Goal: Task Accomplishment & Management: Use online tool/utility

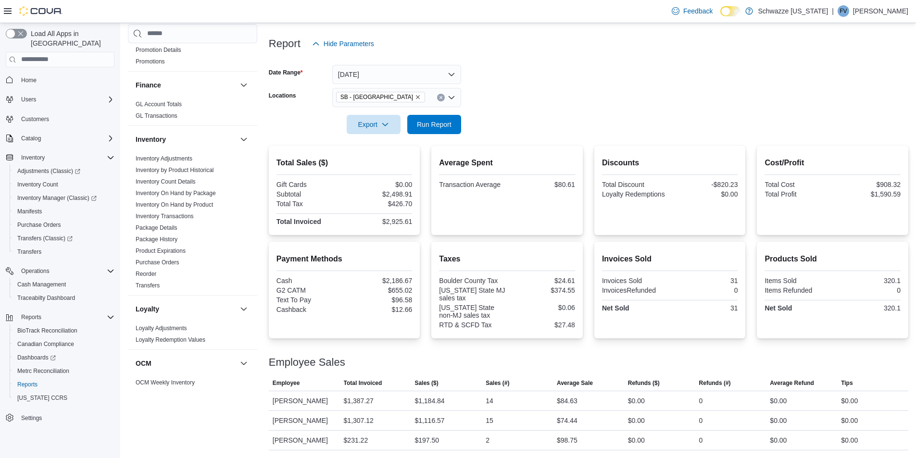
scroll to position [144, 0]
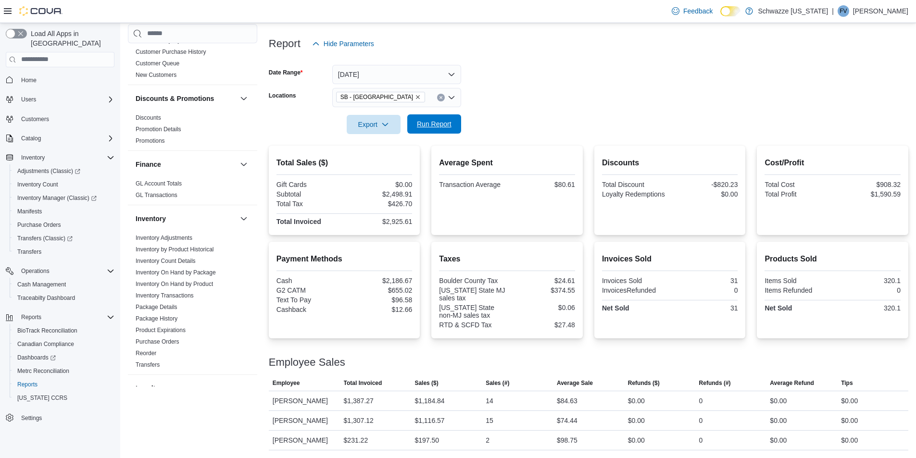
click at [432, 124] on span "Run Report" at bounding box center [434, 124] width 35 height 10
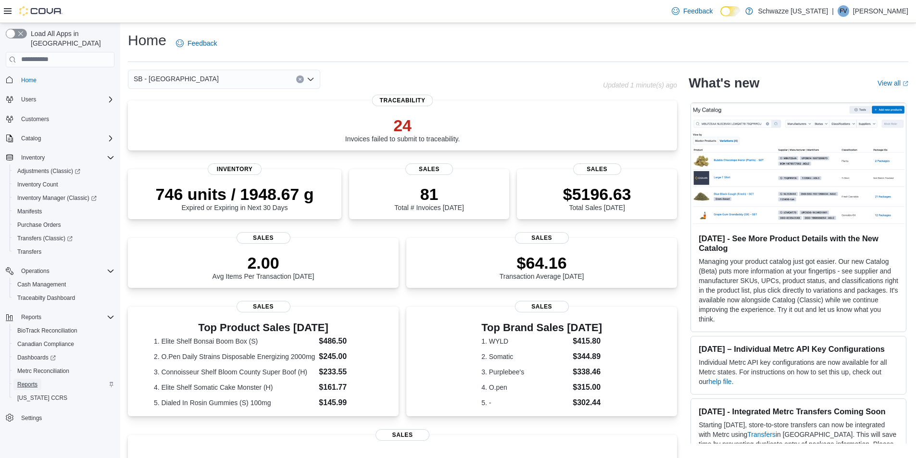
click at [20, 381] on span "Reports" at bounding box center [27, 385] width 20 height 8
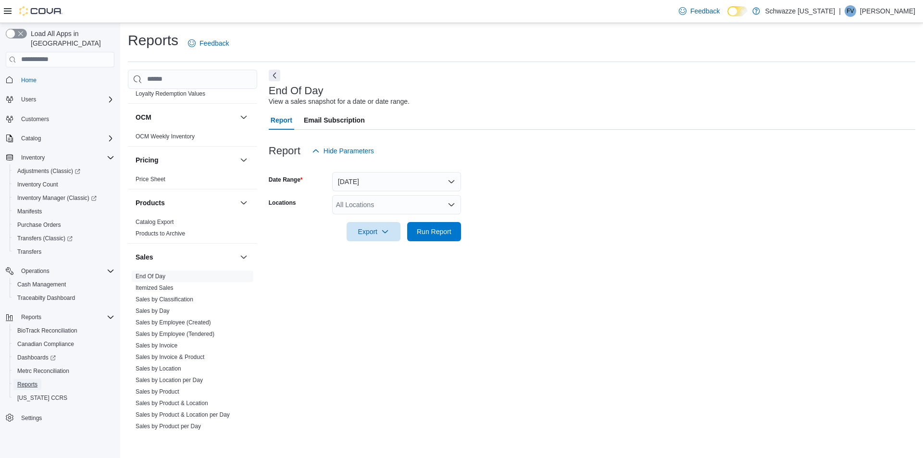
scroll to position [482, 0]
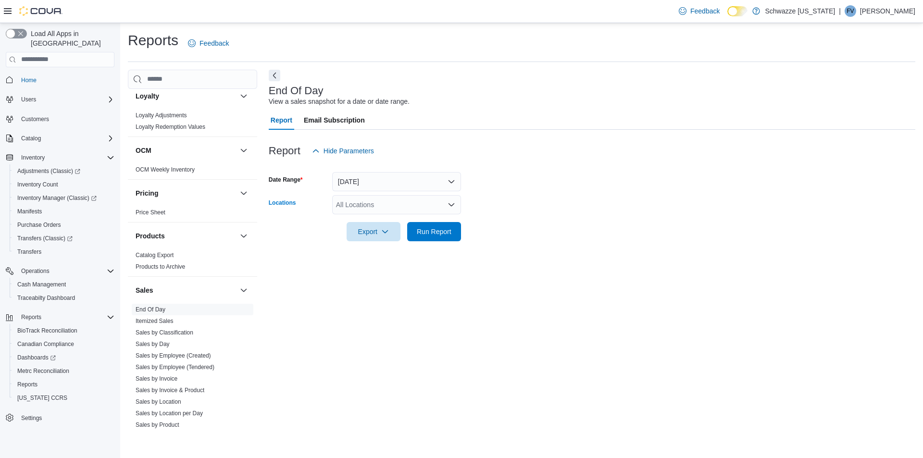
click at [414, 201] on div "All Locations" at bounding box center [396, 204] width 129 height 19
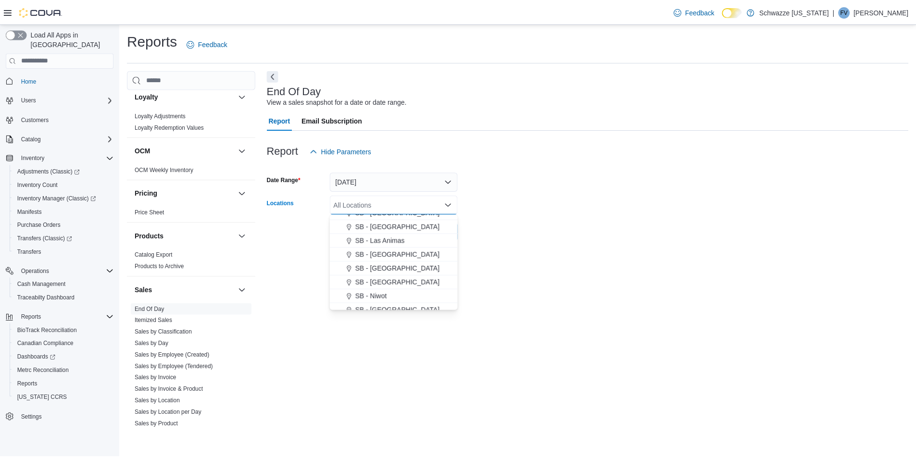
scroll to position [288, 0]
click at [427, 276] on button "SB - [GEOGRAPHIC_DATA]" at bounding box center [396, 281] width 129 height 14
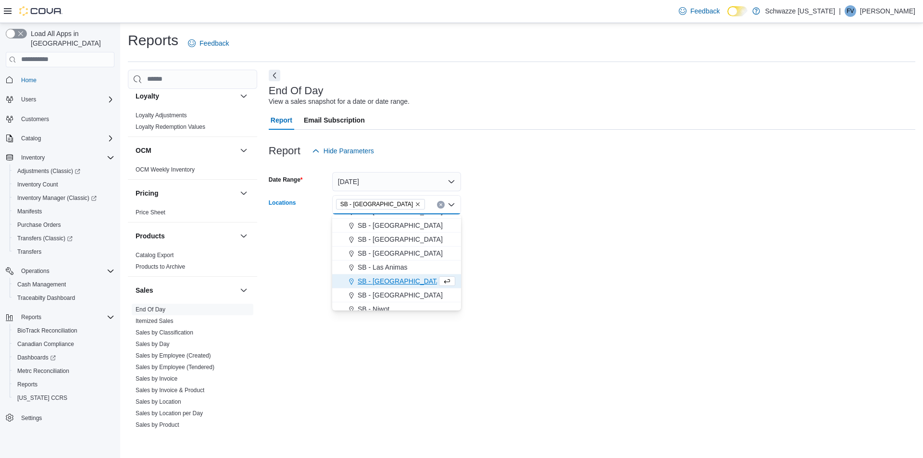
click at [540, 283] on div "End Of Day View a sales snapshot for a date or date range. Report Email Subscri…" at bounding box center [592, 251] width 646 height 363
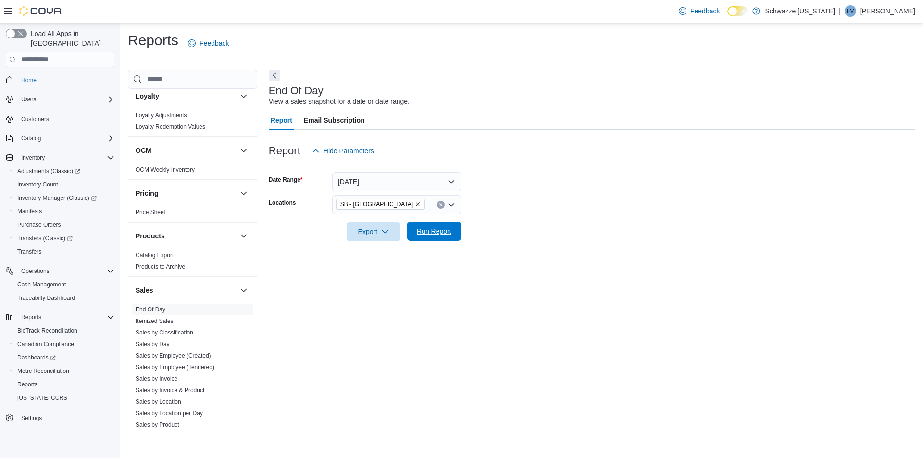
click at [436, 235] on span "Run Report" at bounding box center [434, 231] width 35 height 10
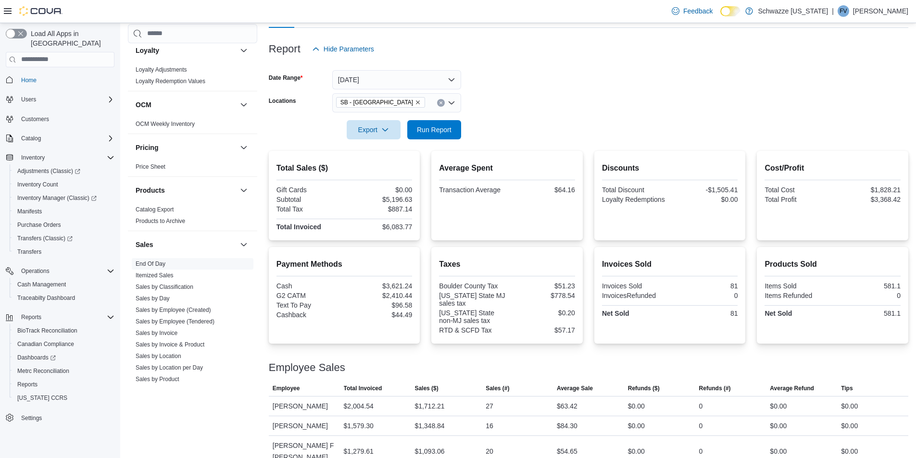
scroll to position [147, 0]
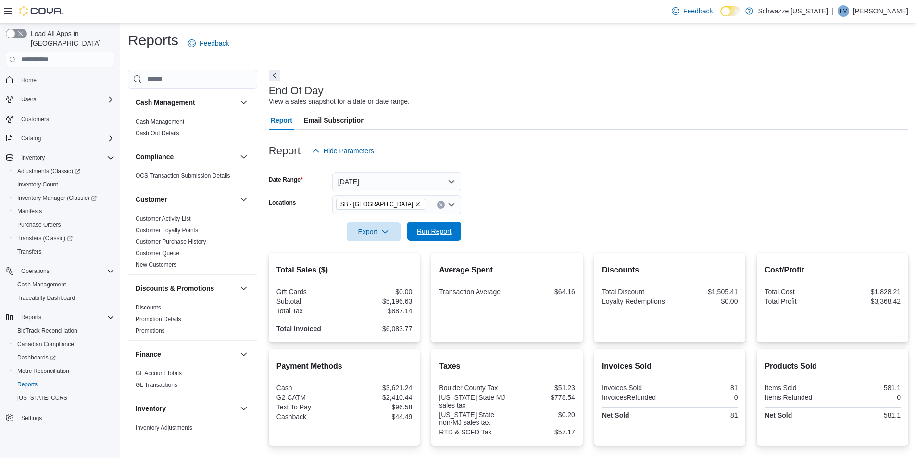
click at [443, 233] on span "Run Report" at bounding box center [434, 231] width 35 height 10
click at [430, 234] on span "Run Report" at bounding box center [434, 231] width 35 height 10
